Goal: Task Accomplishment & Management: Use online tool/utility

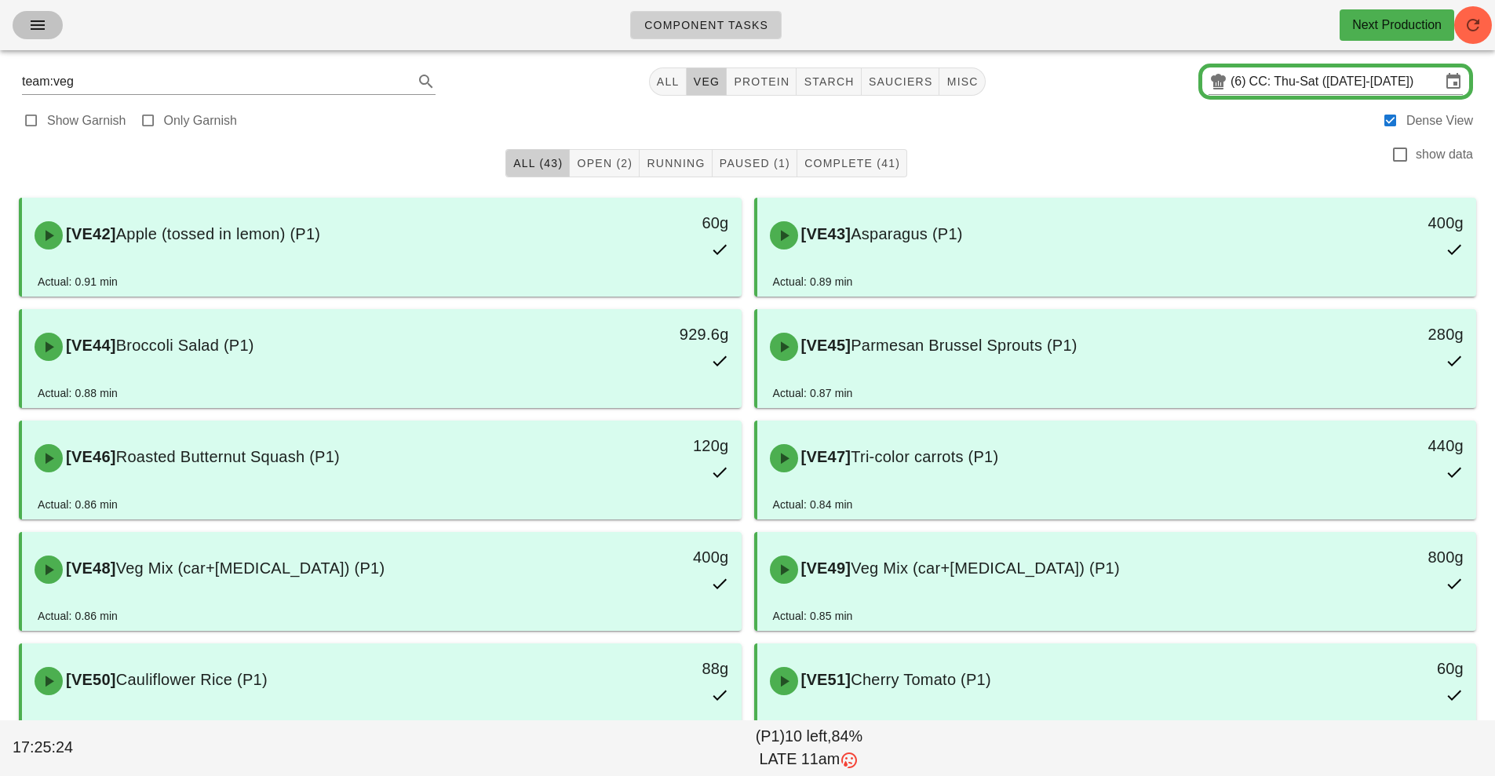
click at [39, 28] on icon "button" at bounding box center [37, 25] width 19 height 19
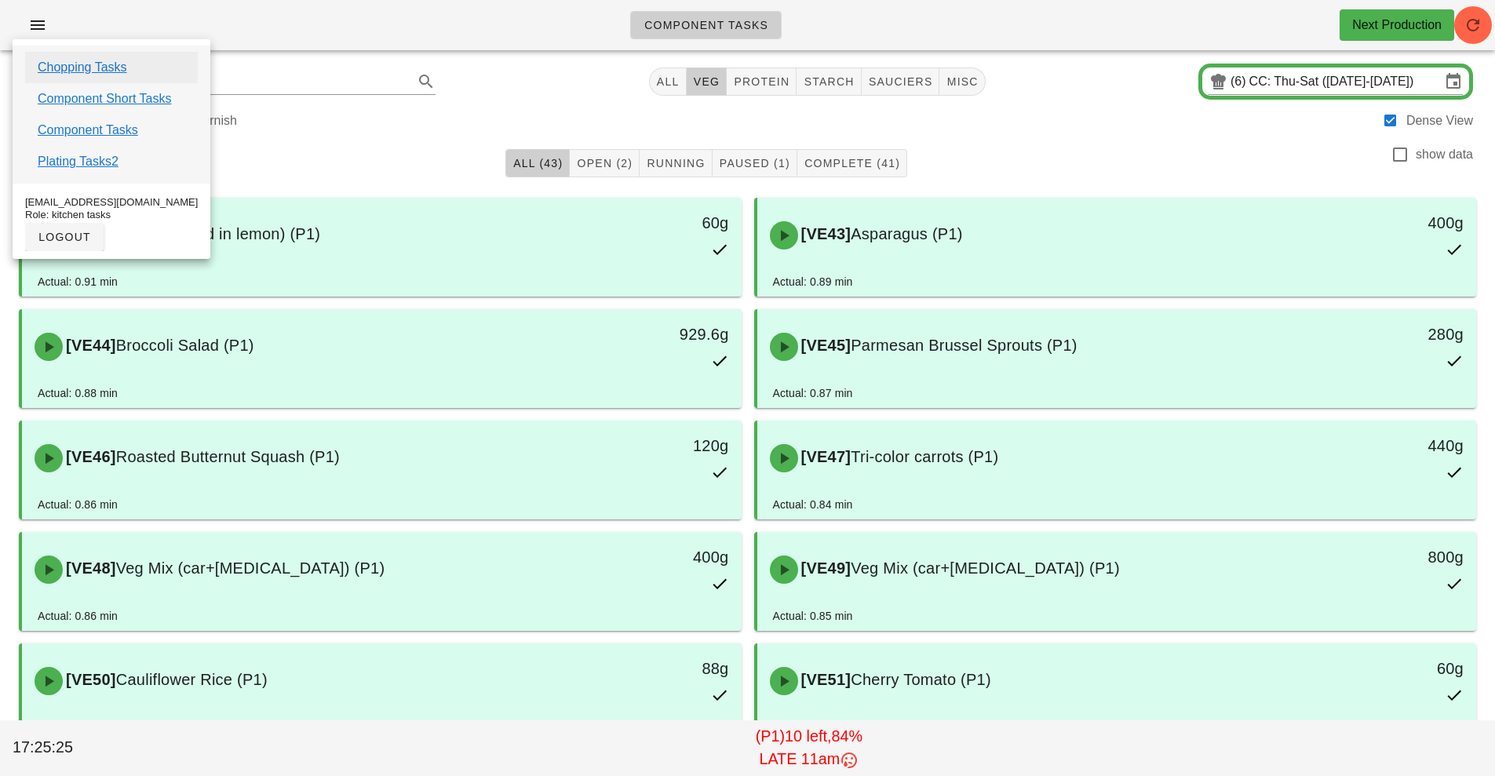
click at [100, 67] on link "Chopping Tasks" at bounding box center [82, 67] width 89 height 19
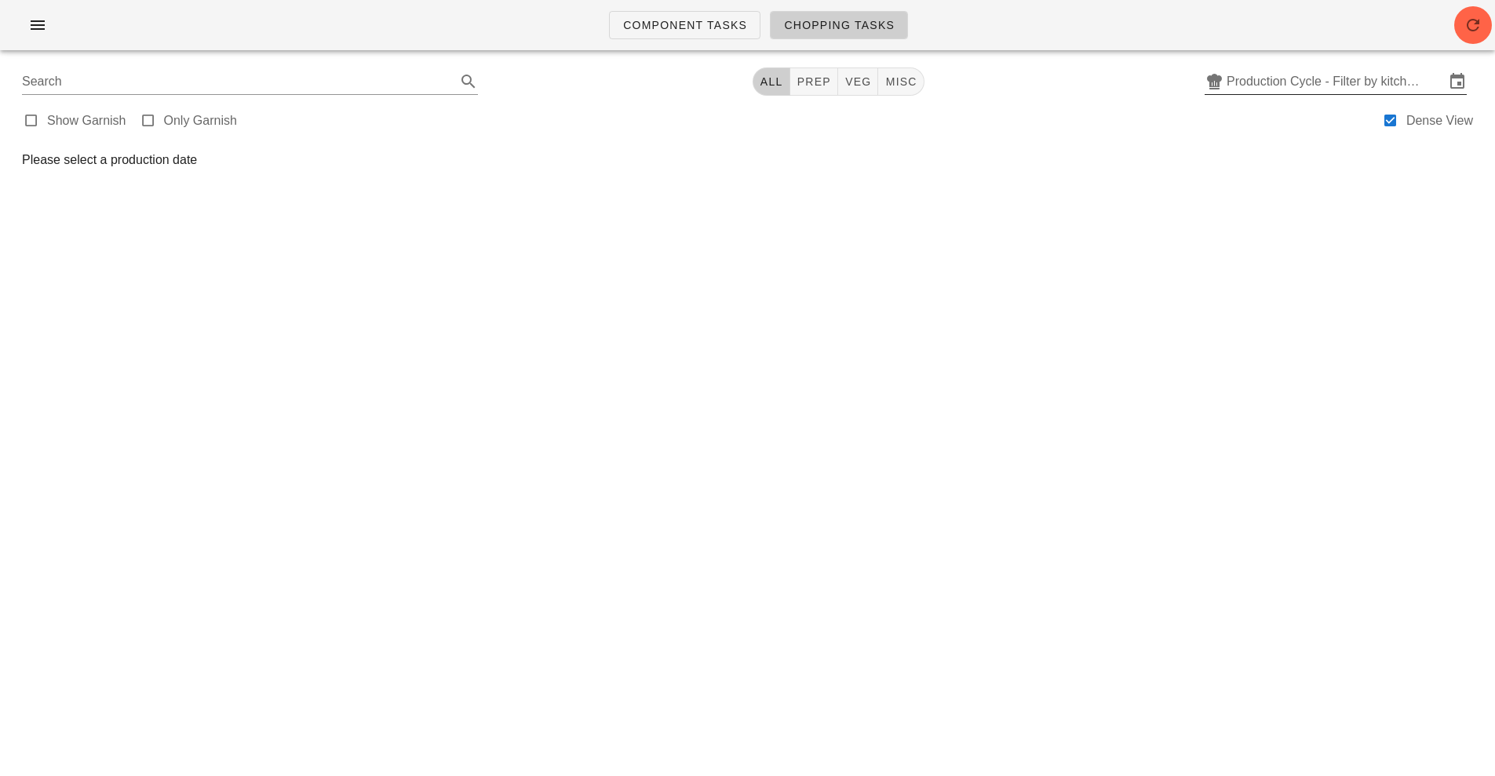
click at [1307, 76] on input "Production Cycle - Filter by kitchen production schedules" at bounding box center [1335, 81] width 218 height 25
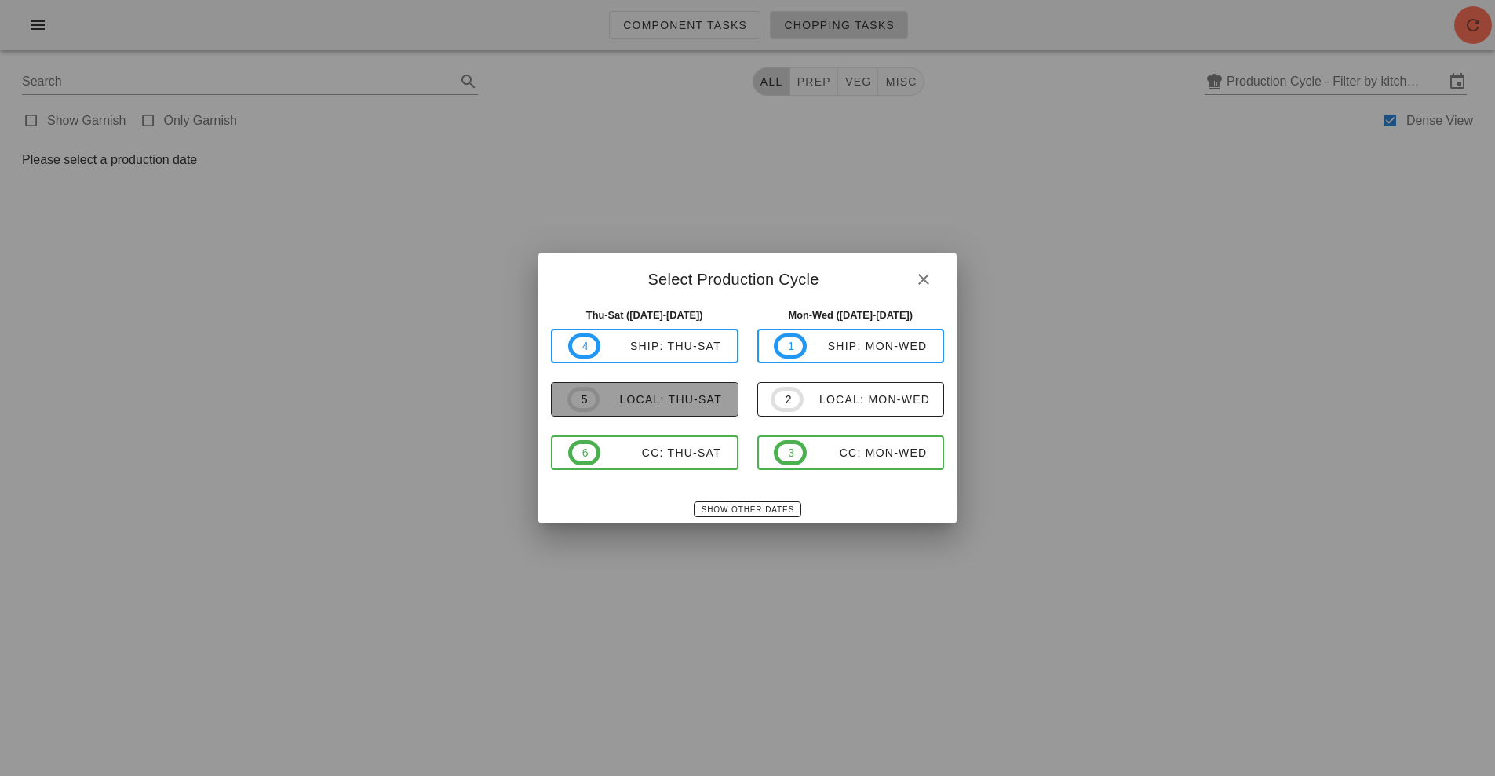
click at [662, 397] on div "local: Thu-Sat" at bounding box center [660, 399] width 122 height 13
type input "local: Thu-Sat ([DATE]-[DATE])"
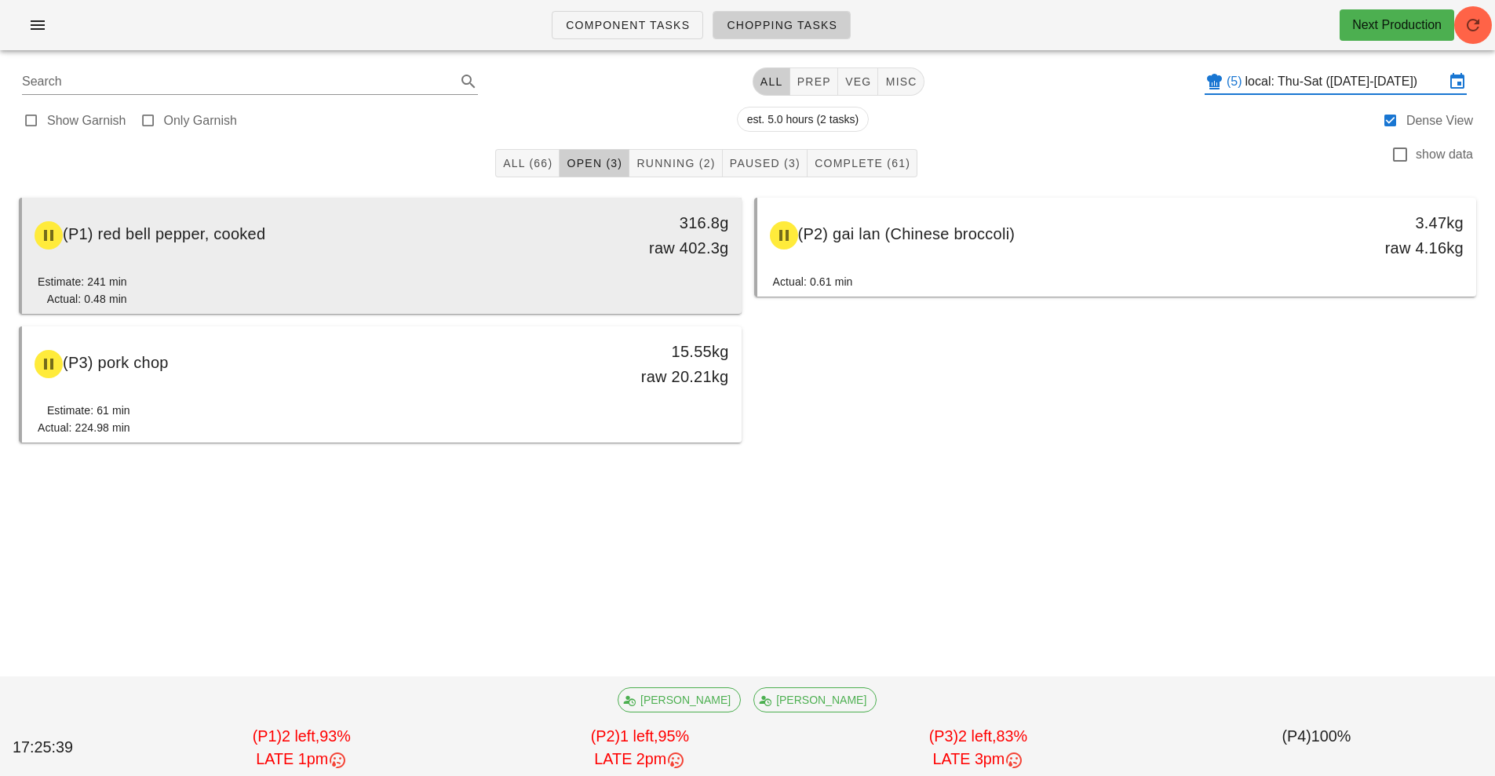
click at [379, 261] on div "(P1) red bell pepper, cooked 316.8g raw 402.3g" at bounding box center [381, 235] width 713 height 69
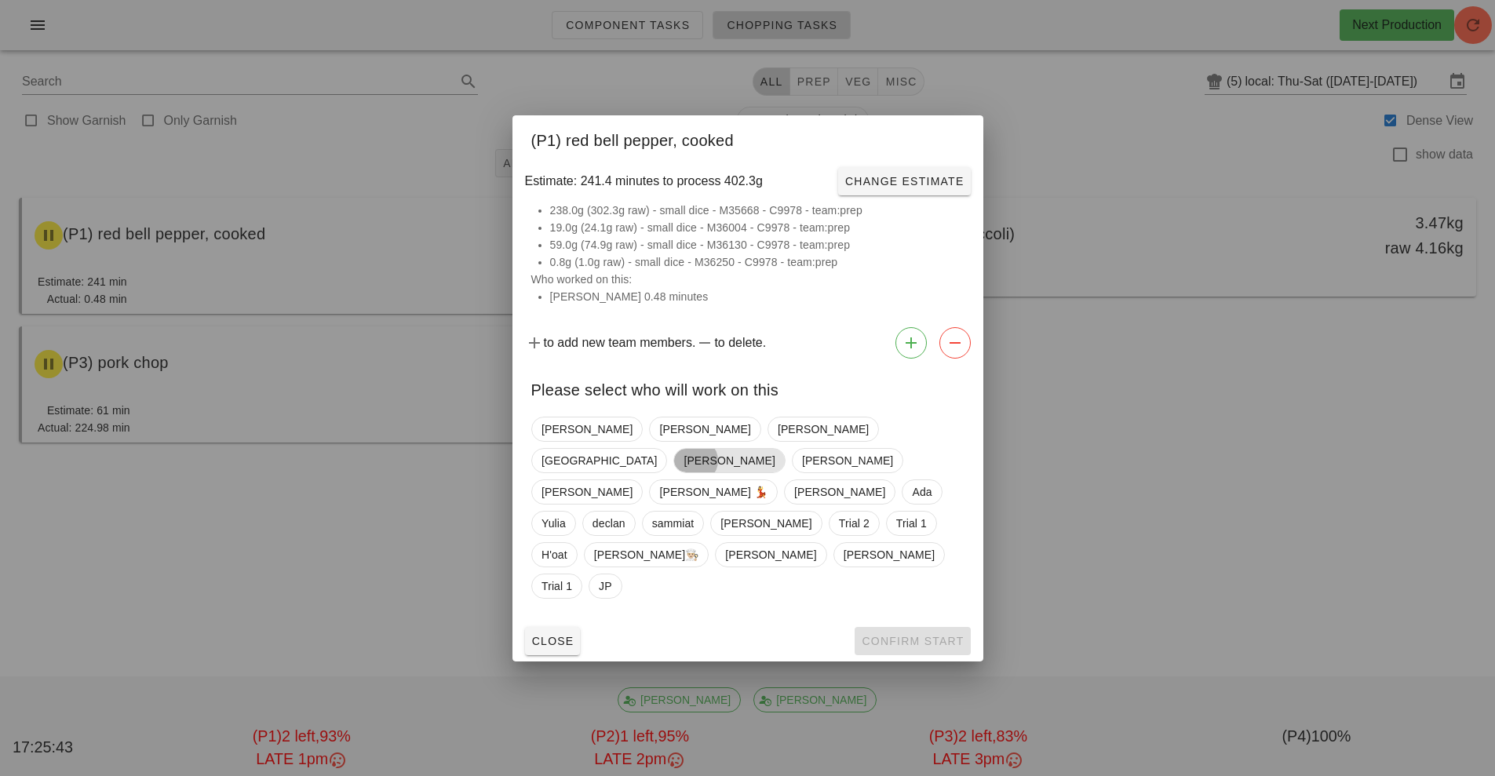
click at [774, 461] on span "[PERSON_NAME]" at bounding box center [728, 461] width 91 height 24
click at [927, 635] on span "Confirm Start" at bounding box center [912, 641] width 103 height 13
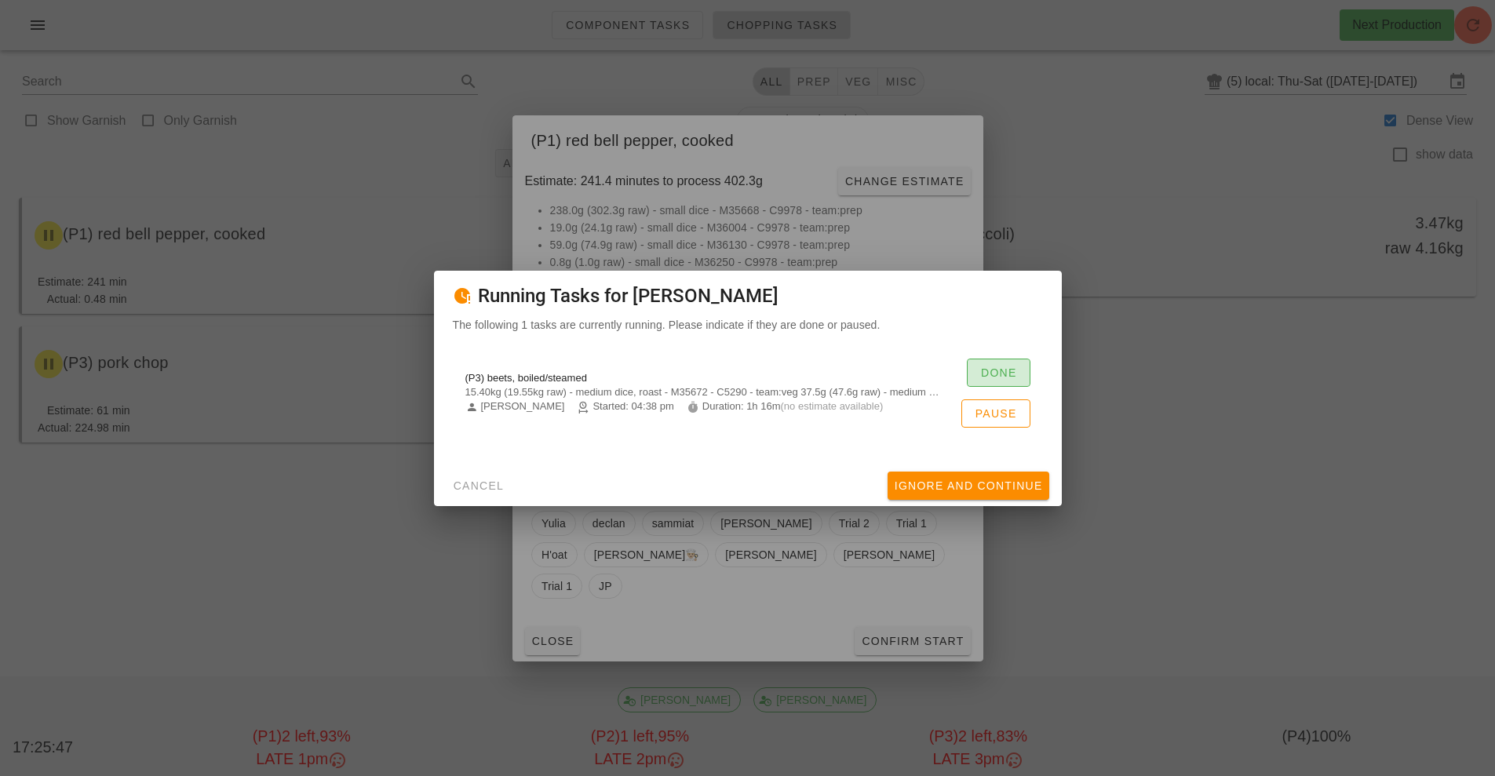
click at [999, 362] on button "Done" at bounding box center [999, 373] width 64 height 28
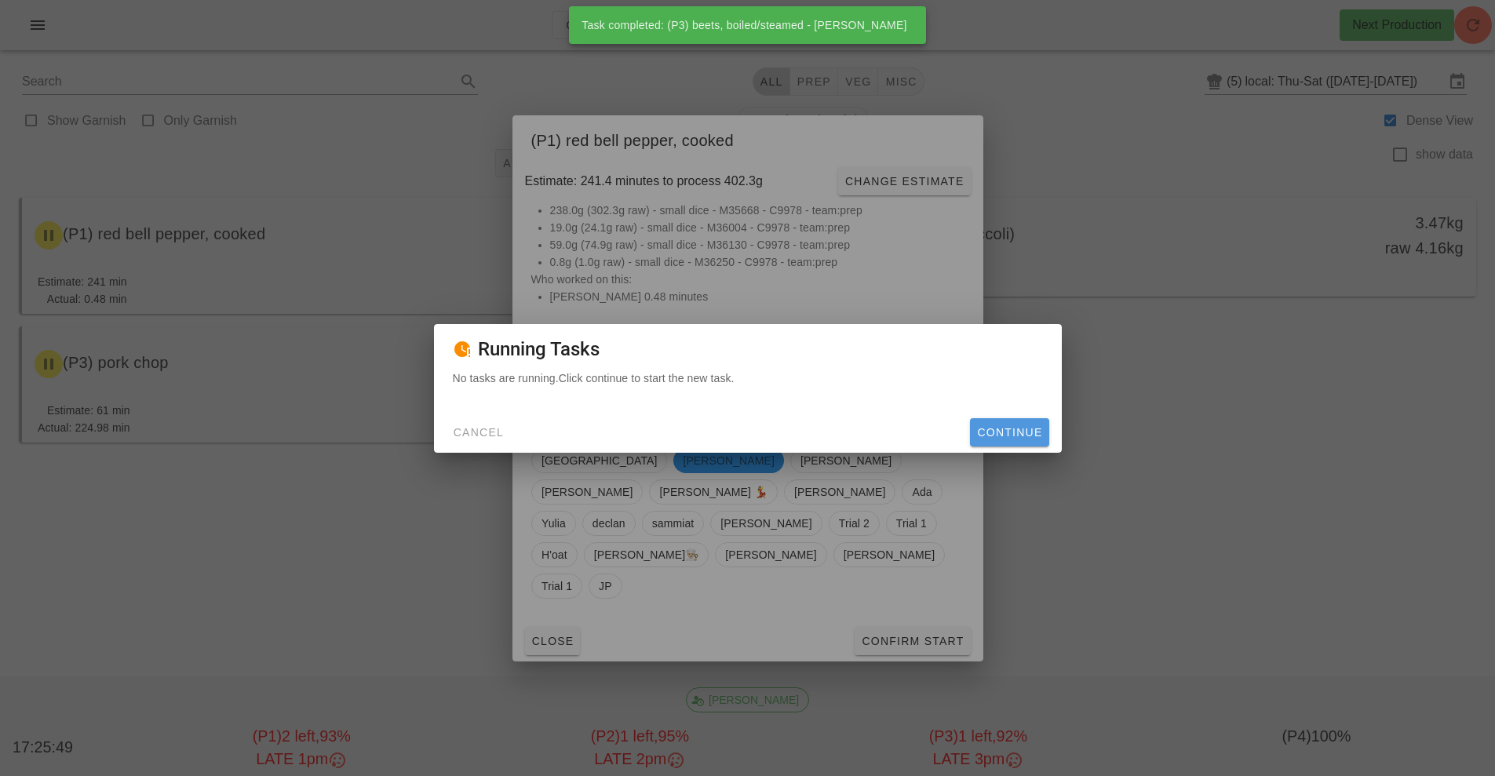
click at [1021, 435] on span "Continue" at bounding box center [1009, 432] width 66 height 13
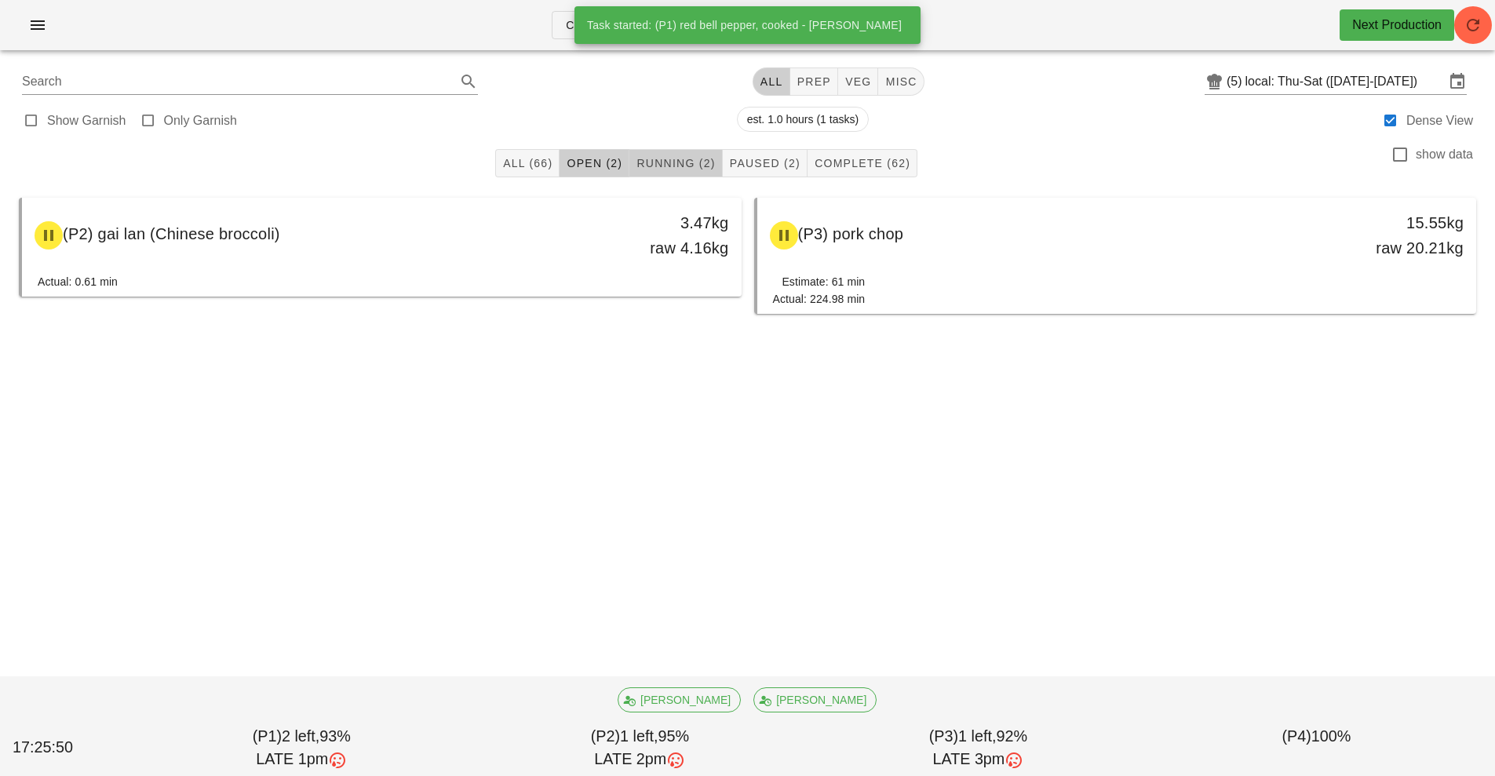
click at [682, 166] on span "Running (2)" at bounding box center [674, 163] width 79 height 13
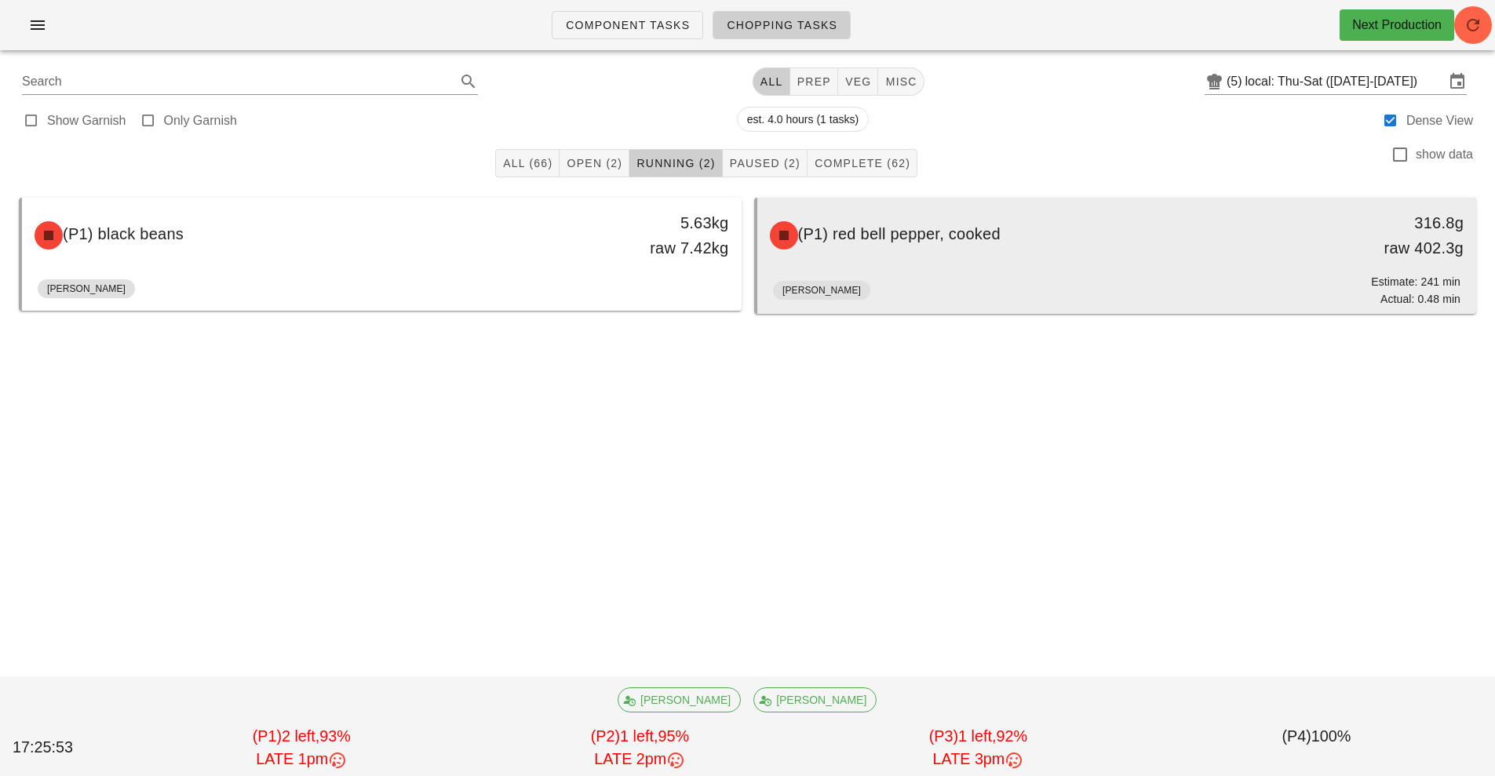
click at [919, 260] on div "(P1) red bell pepper, cooked 316.8g raw 402.3g" at bounding box center [1116, 235] width 713 height 69
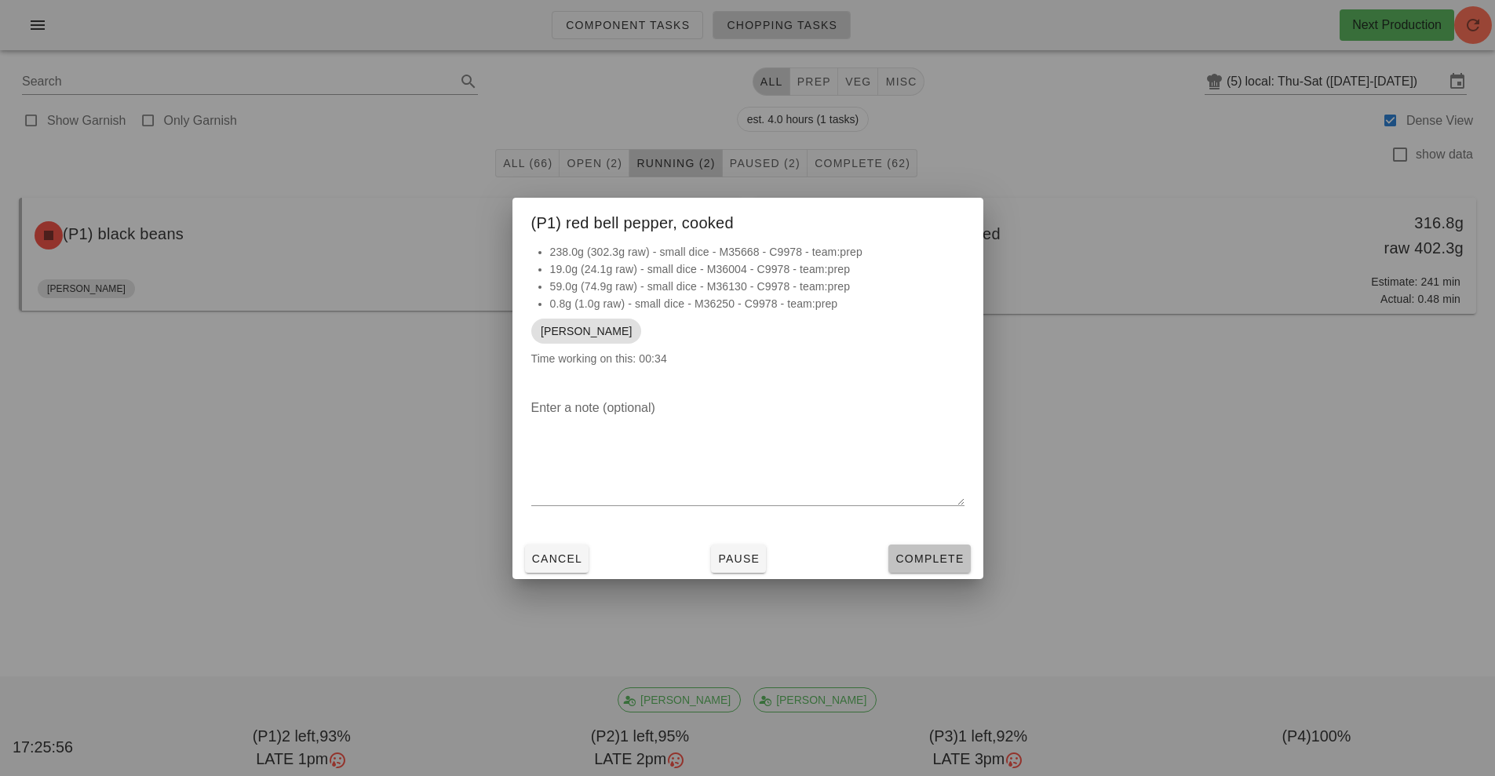
click at [926, 559] on span "Complete" at bounding box center [928, 558] width 69 height 13
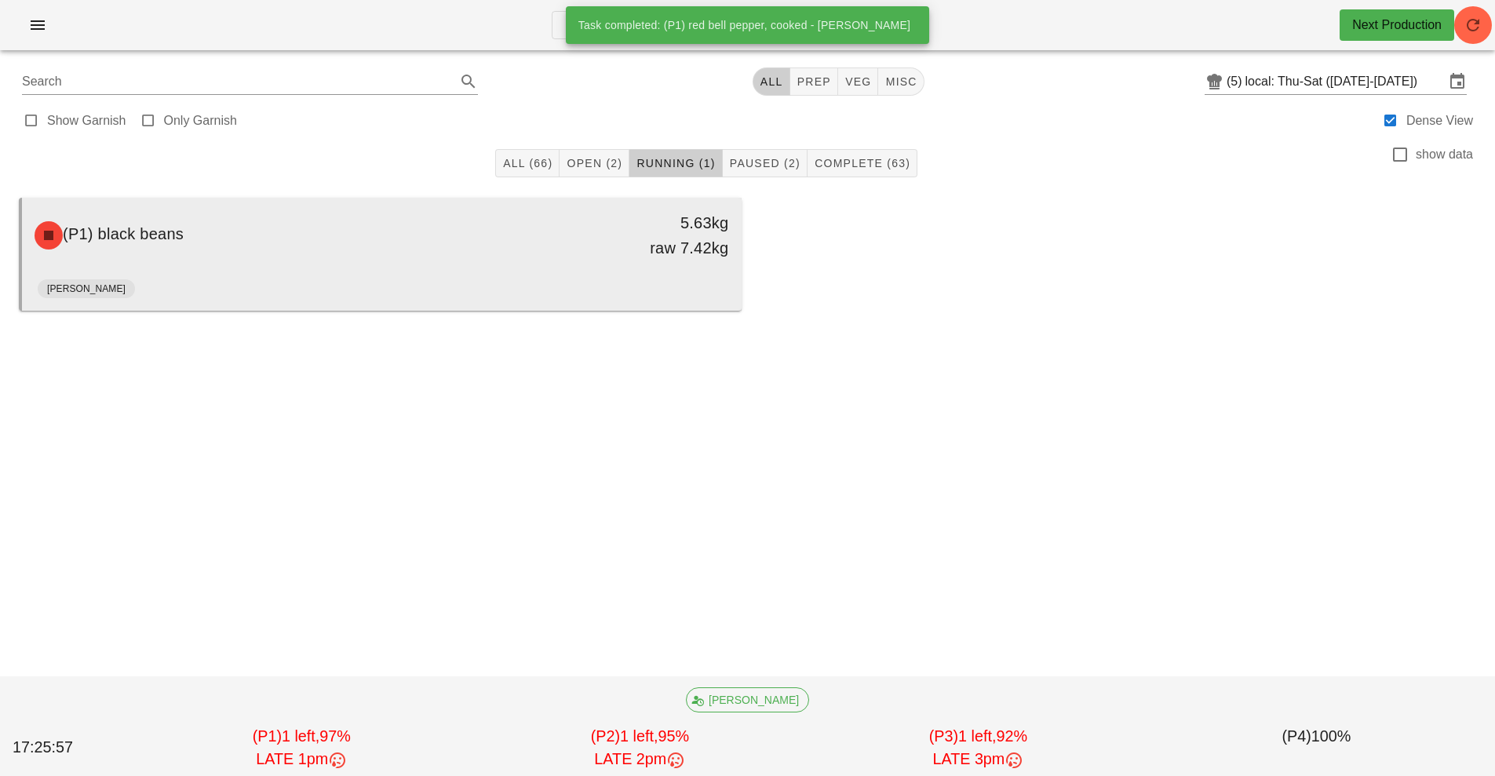
click at [435, 279] on div "[PERSON_NAME]" at bounding box center [382, 292] width 688 height 38
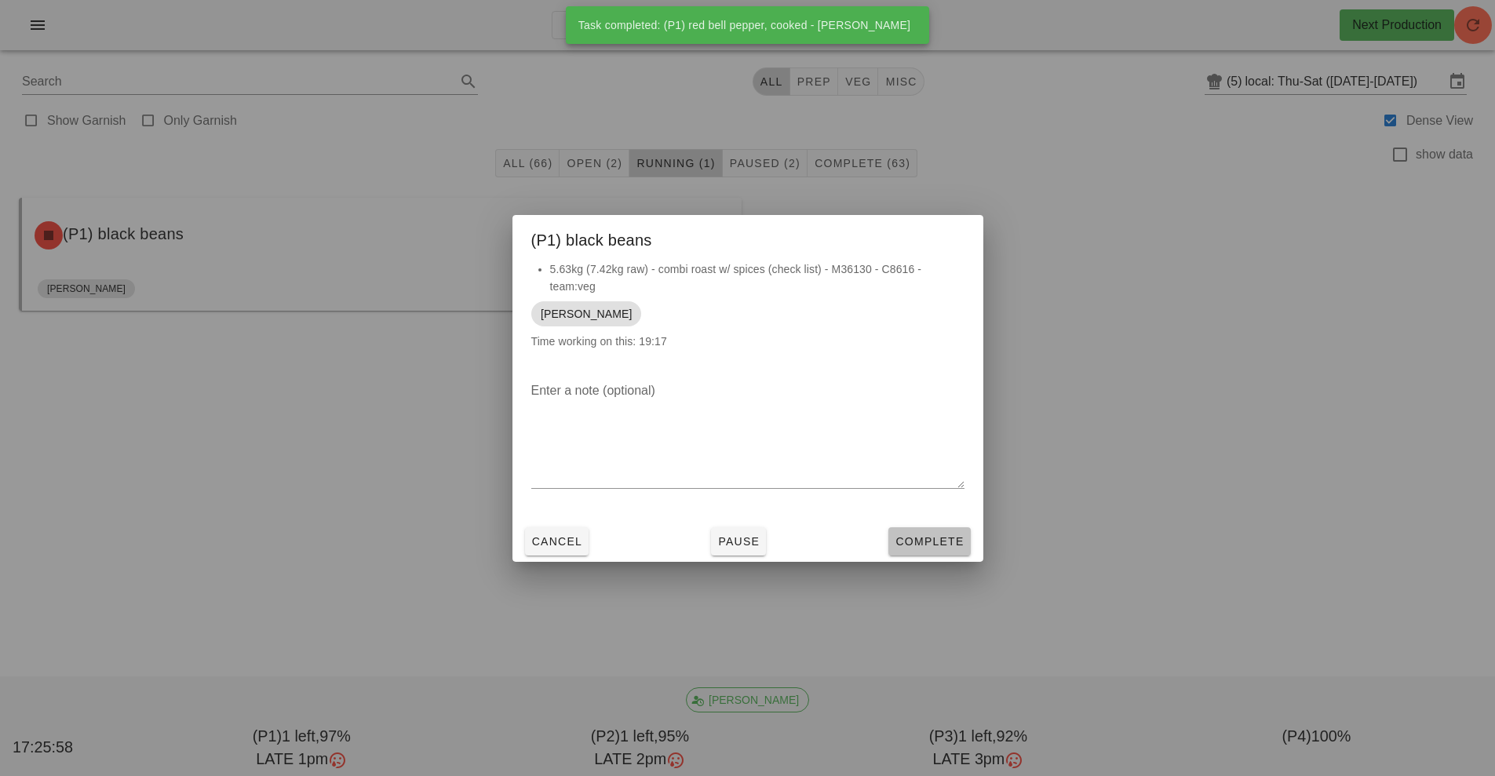
click at [918, 542] on span "Complete" at bounding box center [928, 541] width 69 height 13
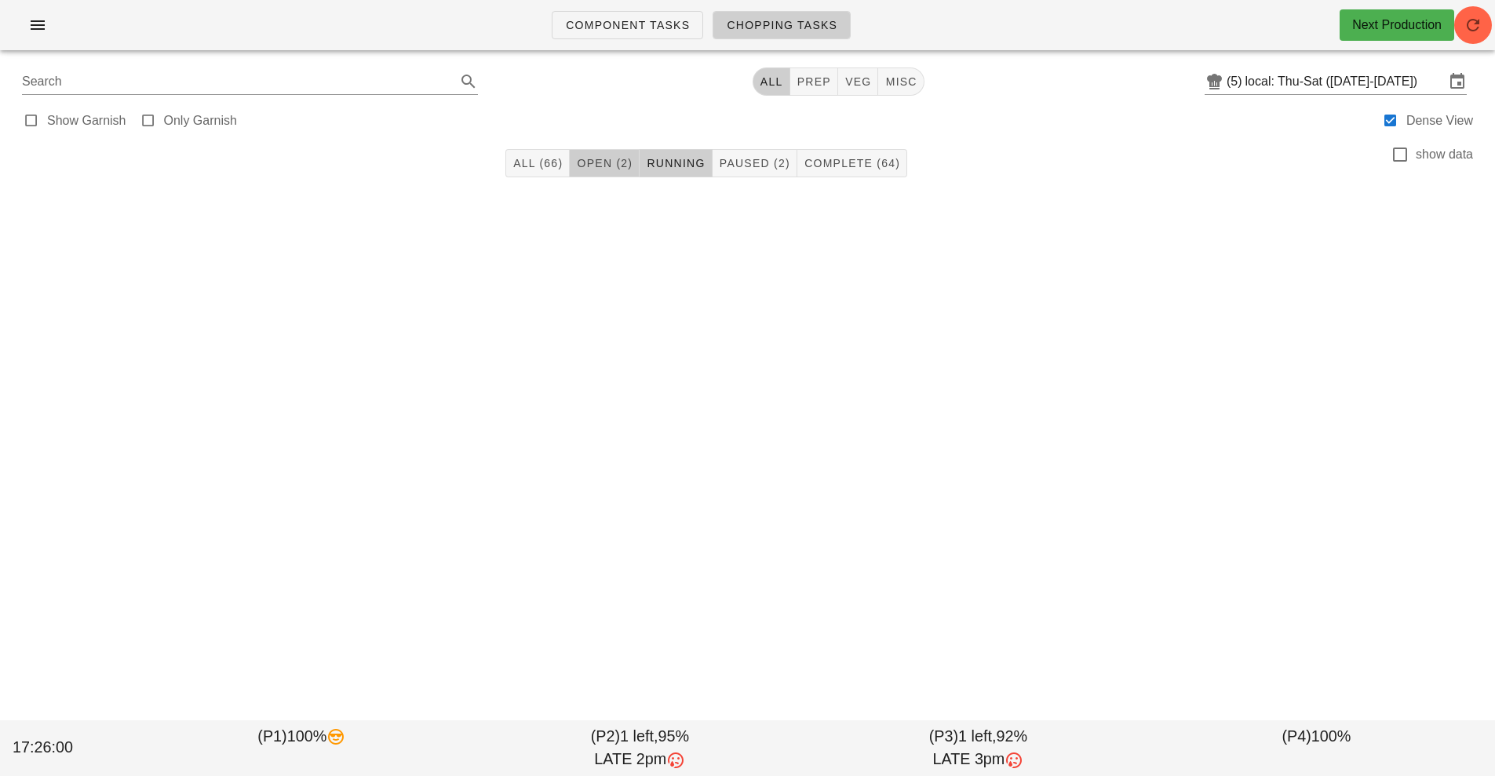
click at [585, 163] on span "Open (2)" at bounding box center [604, 163] width 56 height 13
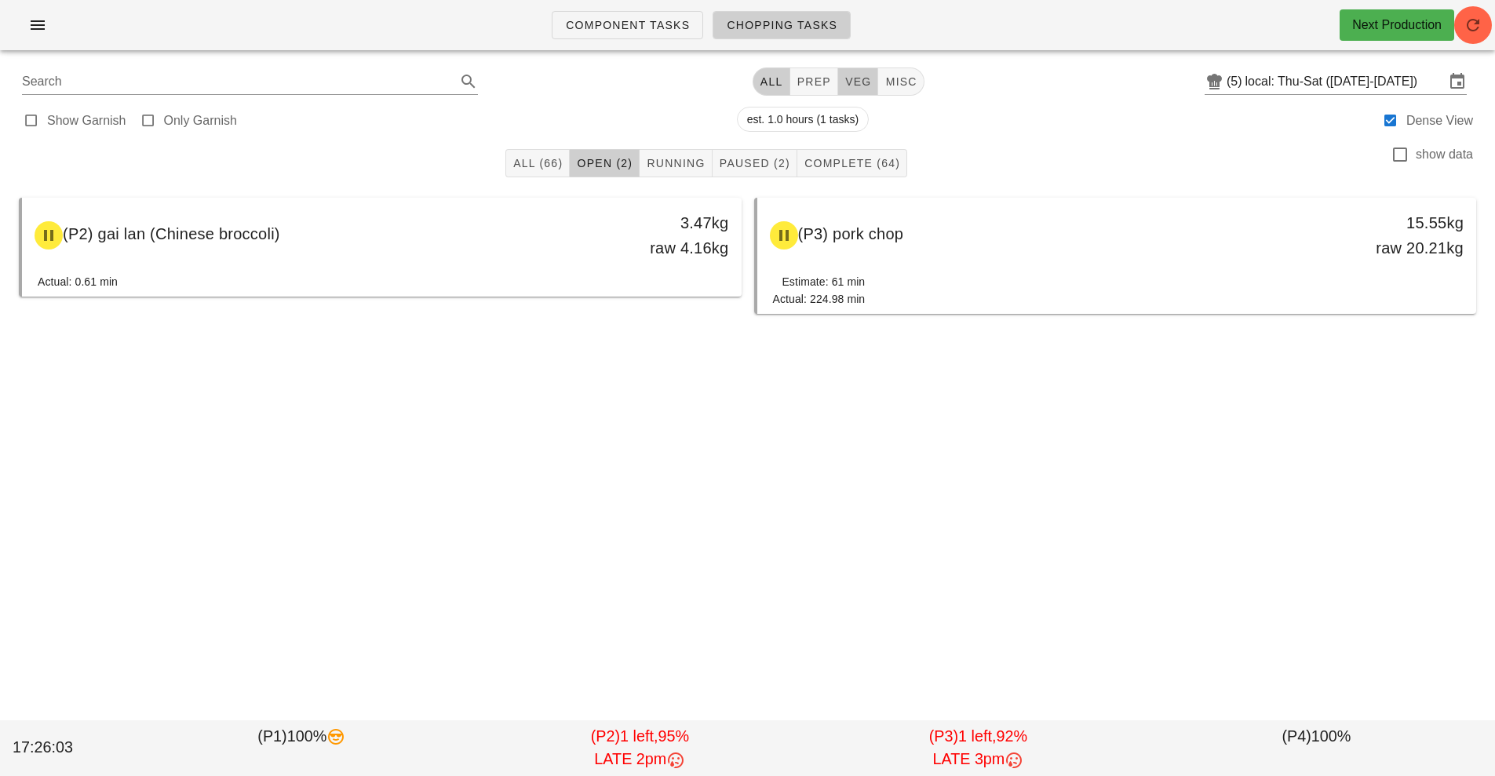
click at [854, 84] on span "veg" at bounding box center [857, 81] width 27 height 13
type input "team:veg"
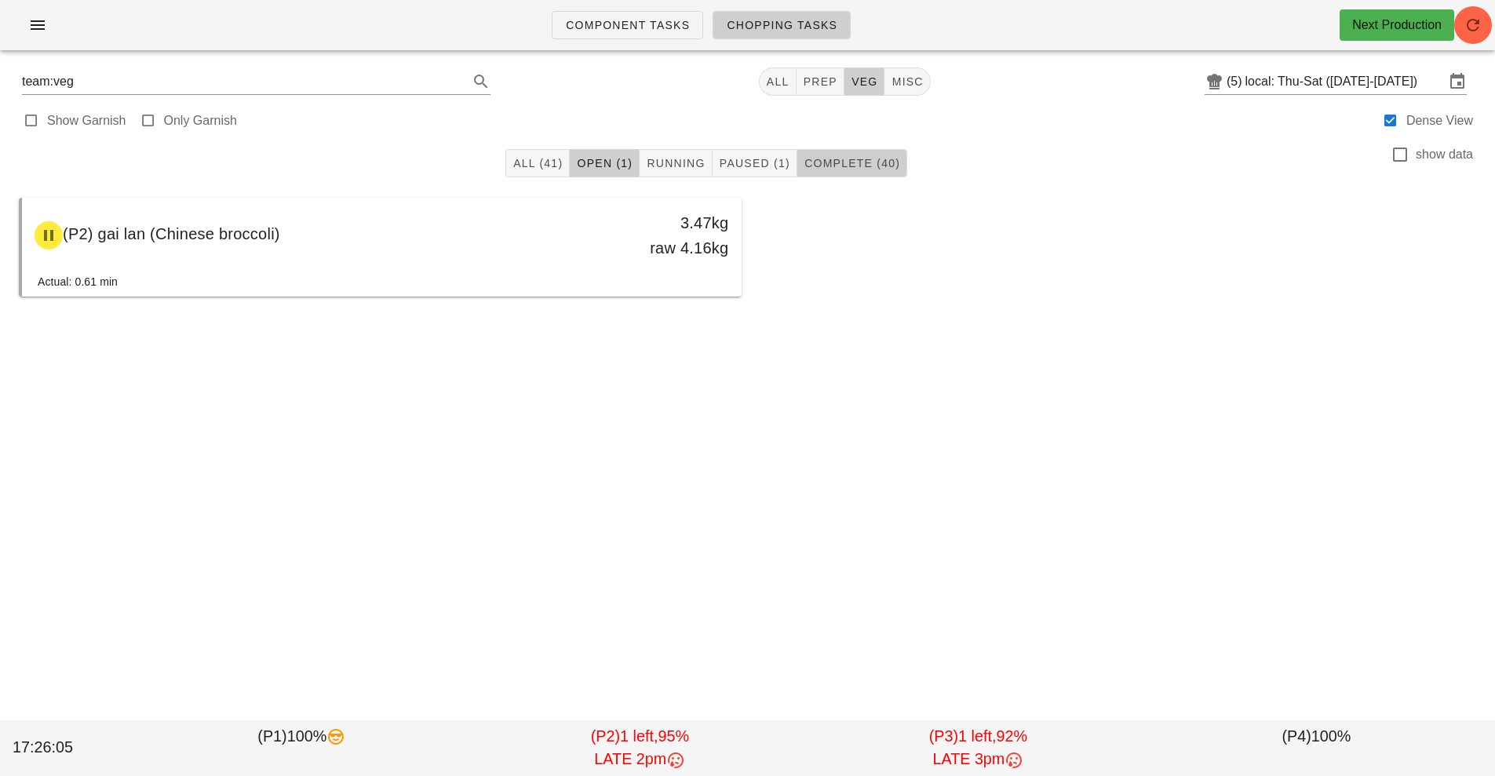
click at [863, 153] on button "Complete (40)" at bounding box center [852, 163] width 110 height 28
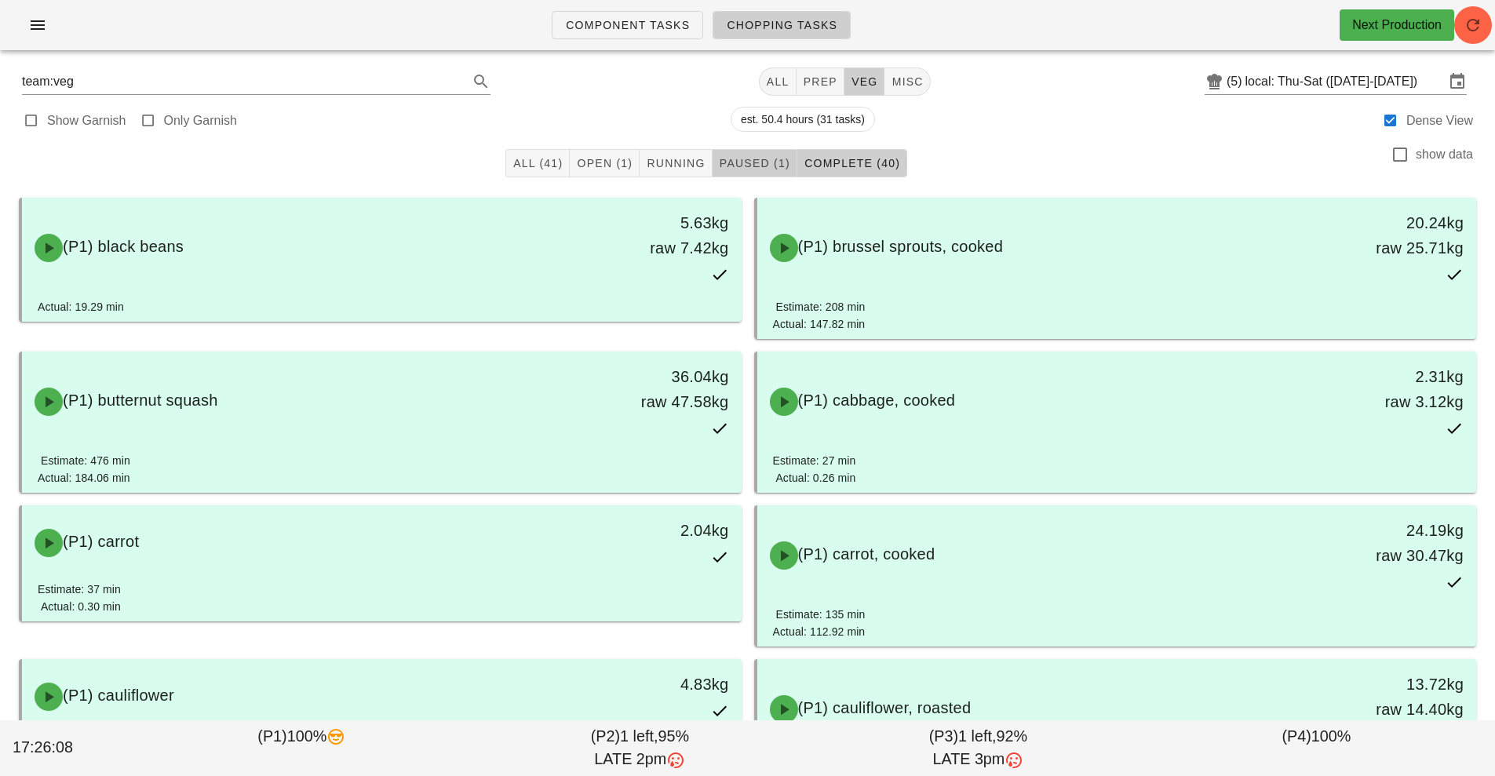
click at [777, 164] on span "Paused (1)" at bounding box center [754, 163] width 71 height 13
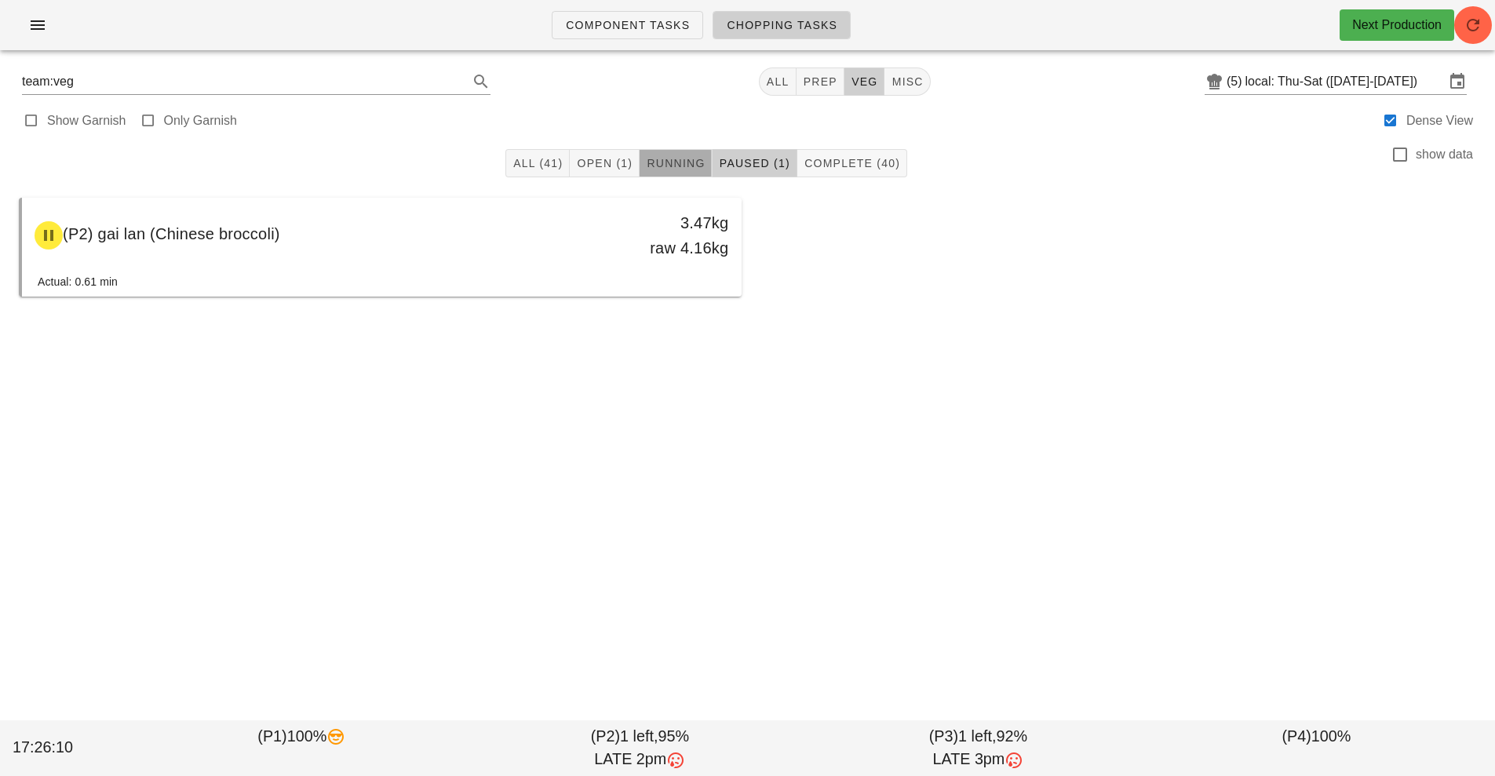
click at [687, 165] on span "Running" at bounding box center [675, 163] width 59 height 13
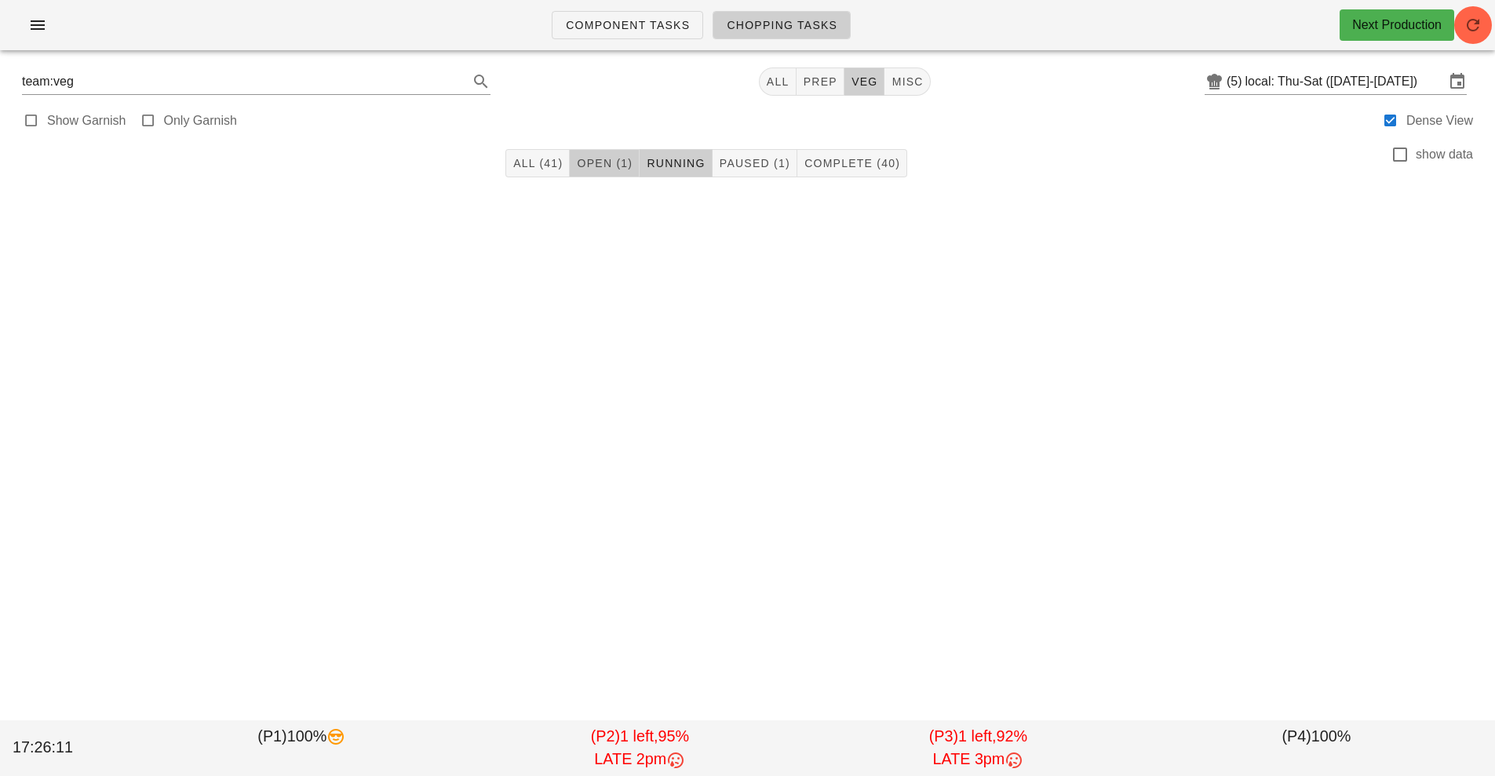
click at [592, 160] on span "Open (1)" at bounding box center [604, 163] width 56 height 13
